Goal: Transaction & Acquisition: Purchase product/service

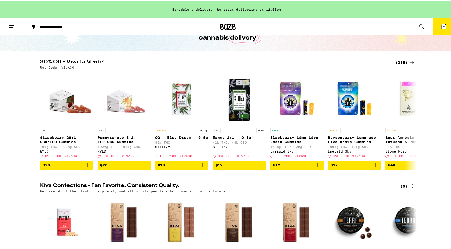
scroll to position [37, 0]
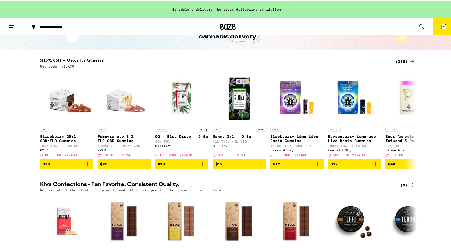
click at [409, 59] on icon at bounding box center [412, 60] width 6 height 6
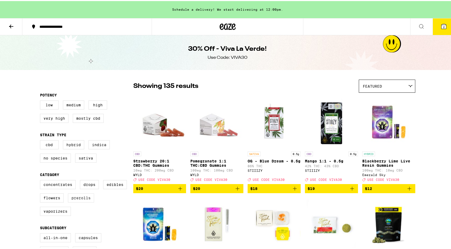
click at [82, 201] on label "Prerolls" at bounding box center [81, 196] width 26 height 9
click at [41, 180] on input "Prerolls" at bounding box center [41, 180] width 0 height 0
checkbox input "true"
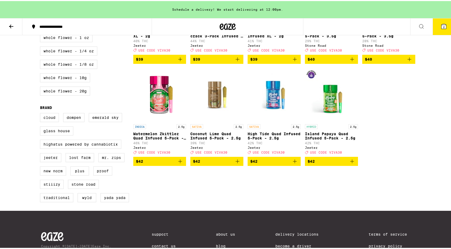
scroll to position [333, 0]
